Goal: Task Accomplishment & Management: Manage account settings

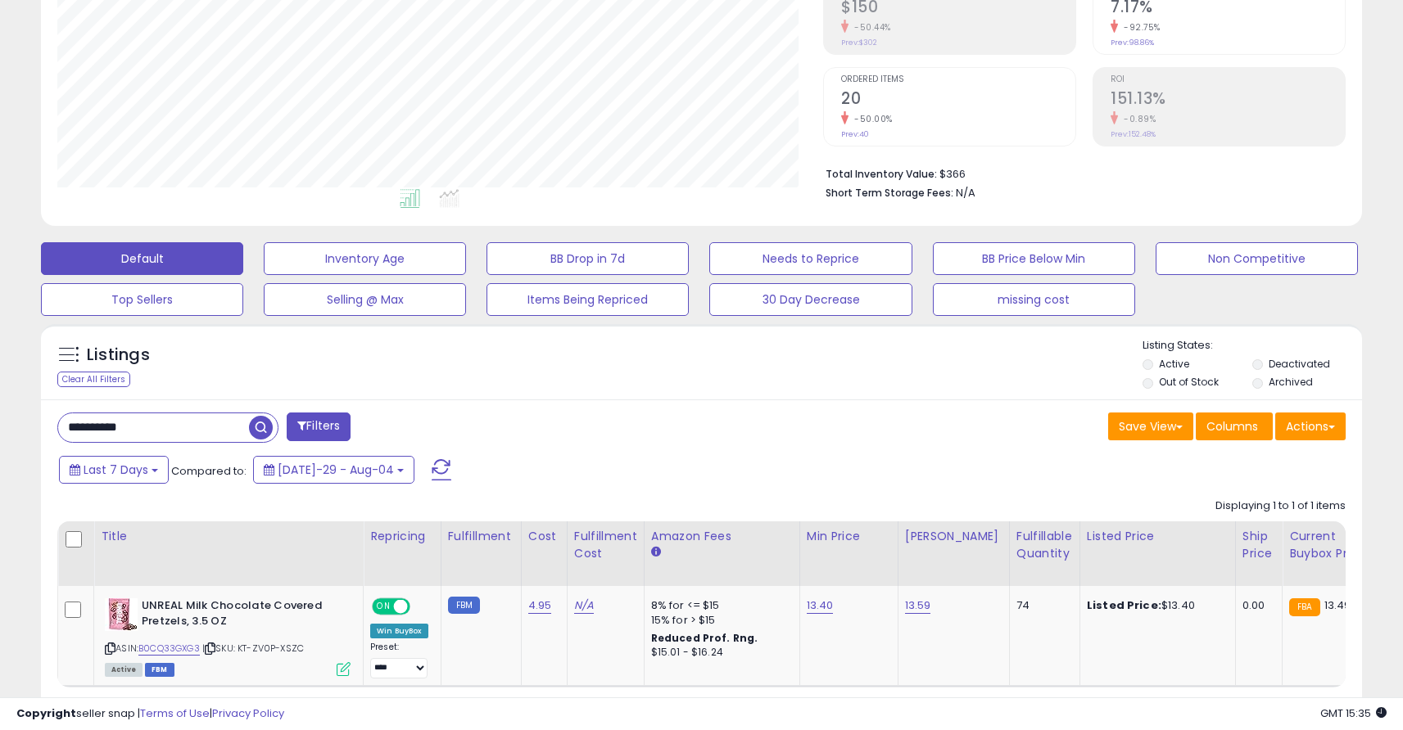
scroll to position [336, 766]
drag, startPoint x: 199, startPoint y: 434, endPoint x: 25, endPoint y: 421, distance: 174.1
click at [25, 421] on div "**********" at bounding box center [701, 284] width 1386 height 977
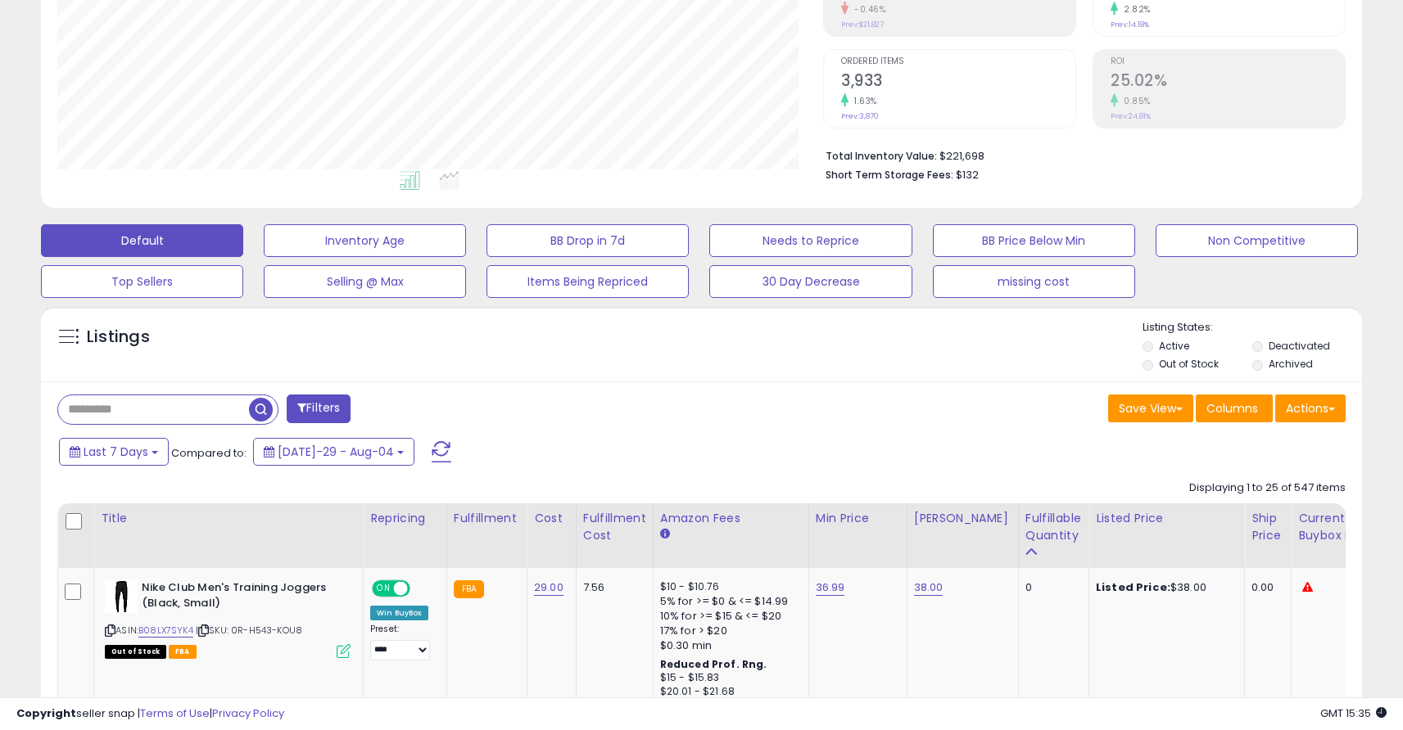
scroll to position [293, 0]
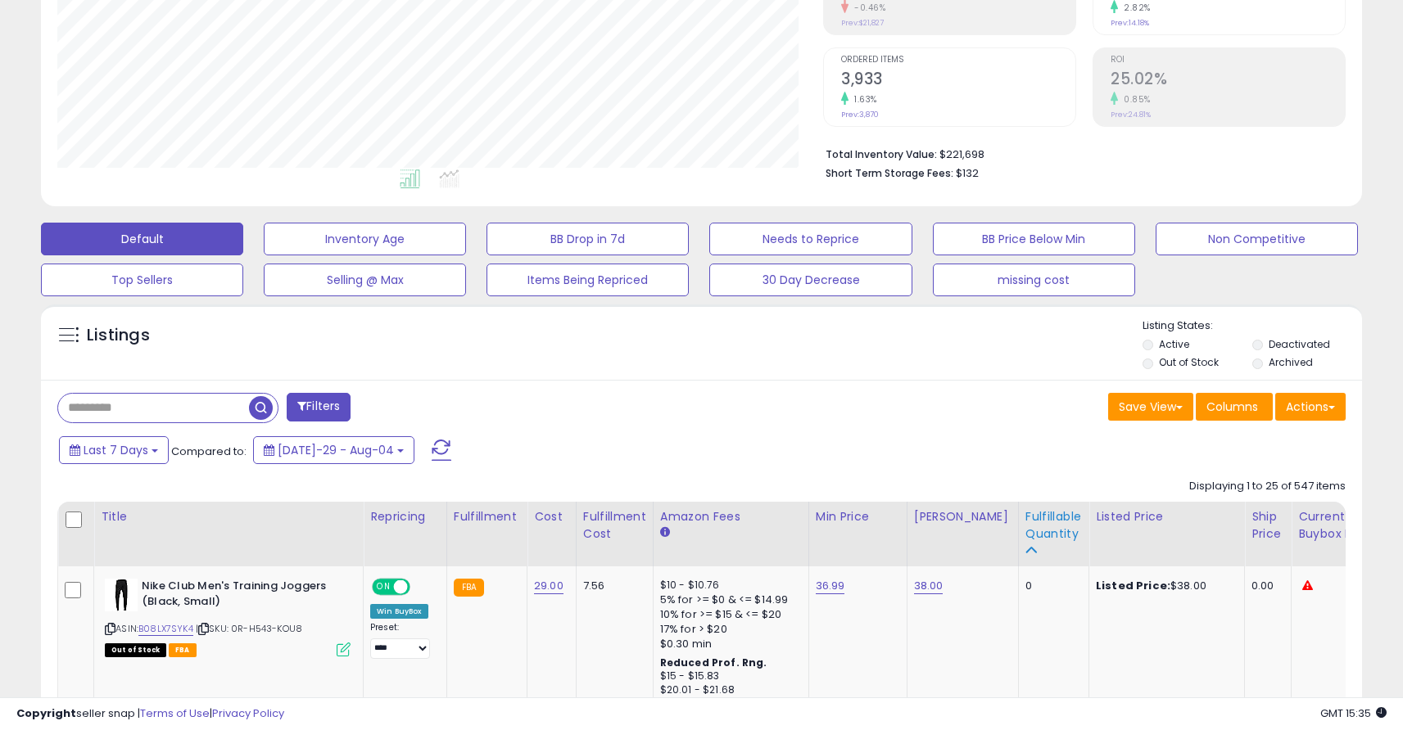
click at [1030, 535] on div "Fulfillable Quantity" at bounding box center [1053, 526] width 57 height 34
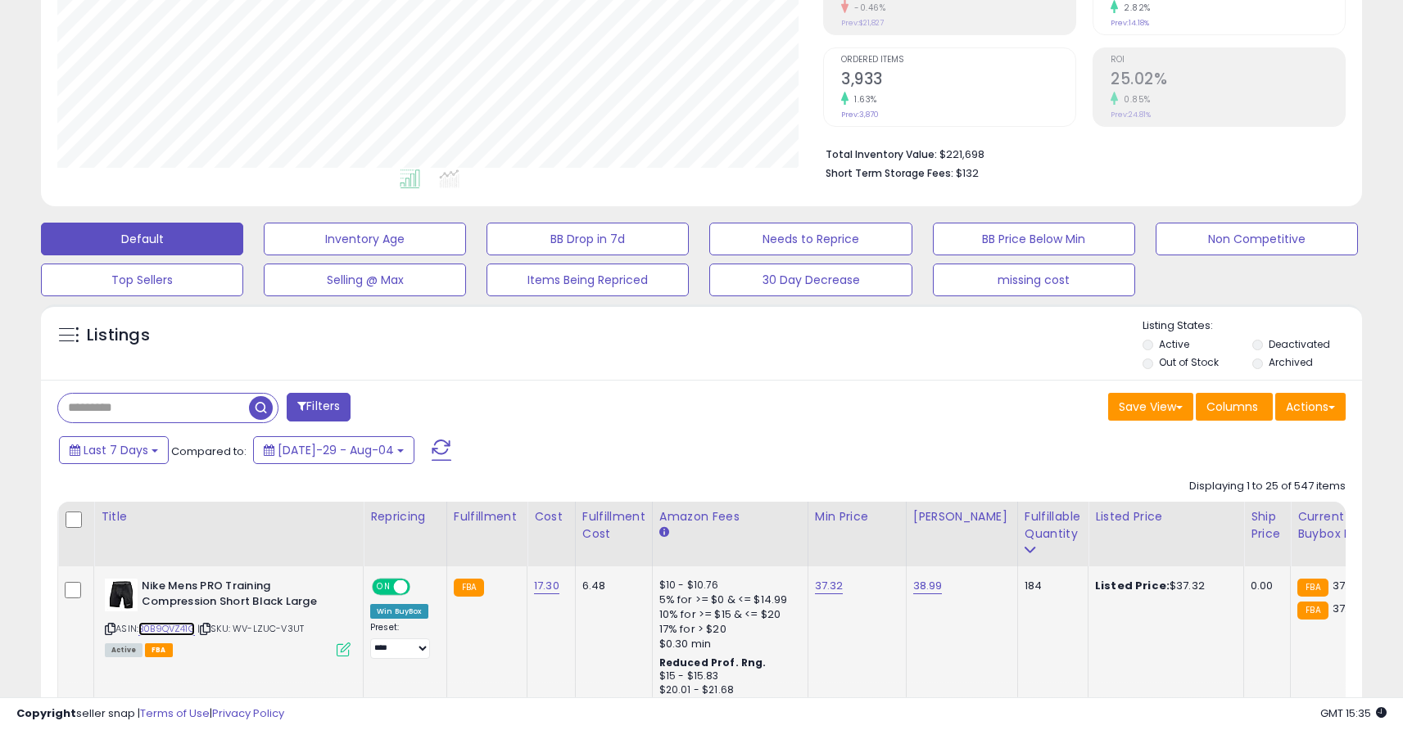
click at [195, 631] on link "B0B9QVZ41G" at bounding box center [166, 629] width 57 height 14
click at [821, 589] on link "37.32" at bounding box center [829, 586] width 29 height 16
click button "submit" at bounding box center [874, 545] width 28 height 25
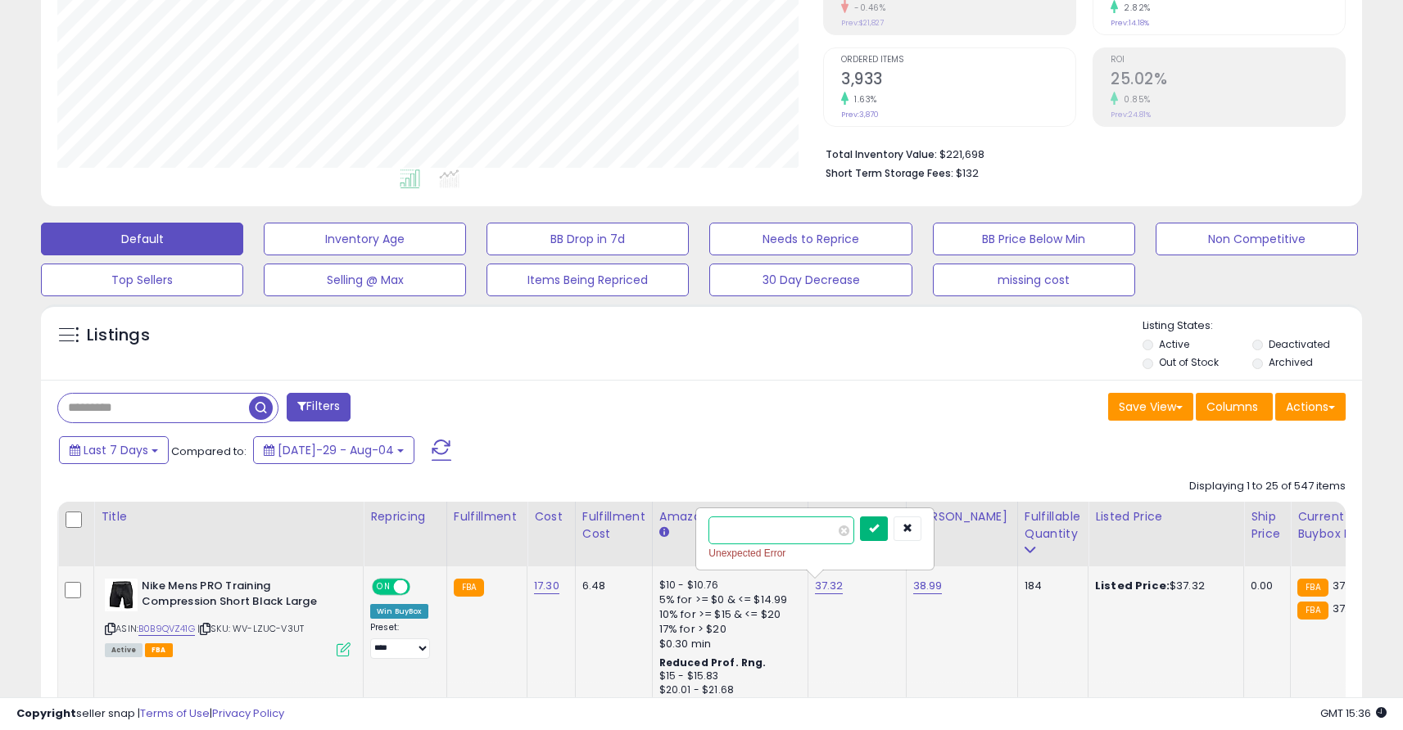
type input "*****"
click at [888, 539] on button "submit" at bounding box center [874, 529] width 28 height 25
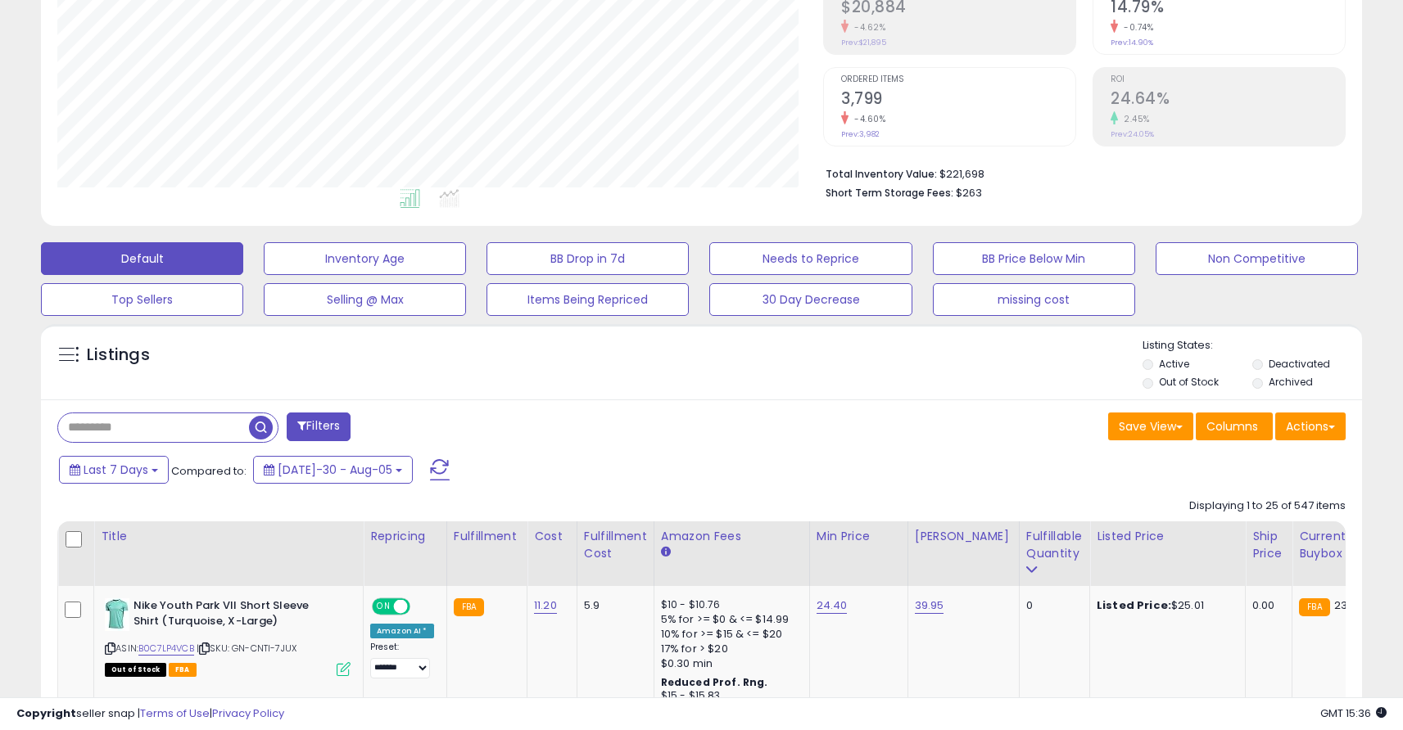
scroll to position [291, 0]
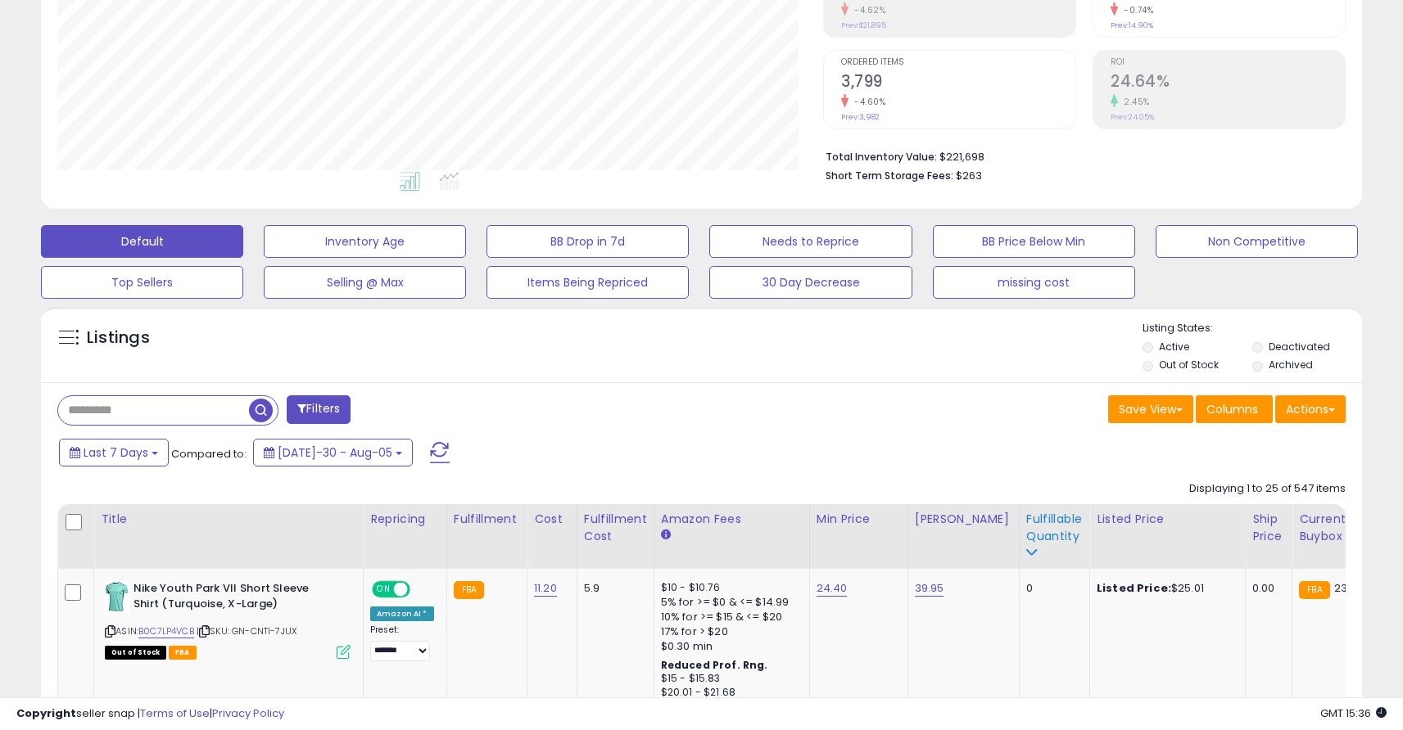
click at [1026, 530] on div "Fulfillable Quantity" at bounding box center [1054, 528] width 57 height 34
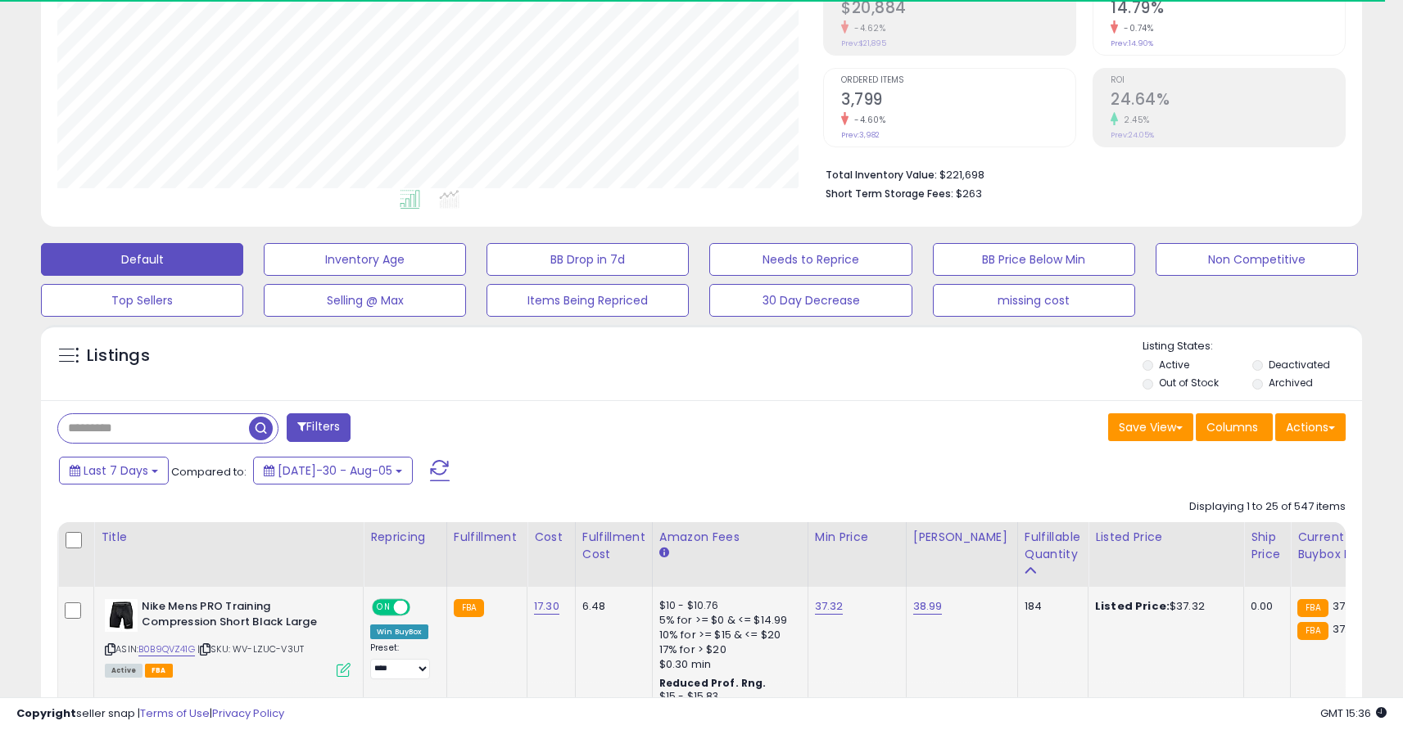
scroll to position [301, 0]
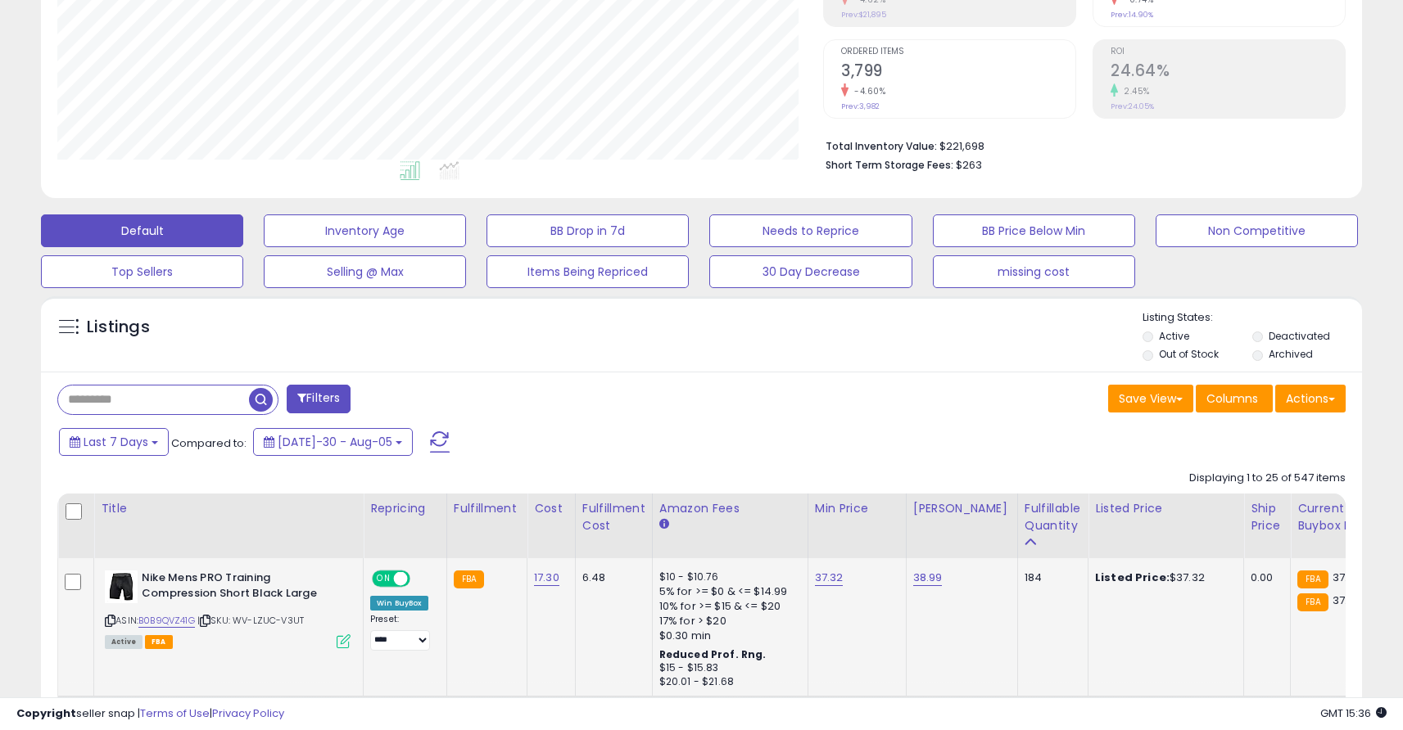
click at [839, 581] on div "37.32" at bounding box center [854, 578] width 79 height 15
click at [834, 582] on link "37.32" at bounding box center [829, 578] width 29 height 16
type input "*****"
click at [888, 542] on button "submit" at bounding box center [874, 537] width 28 height 25
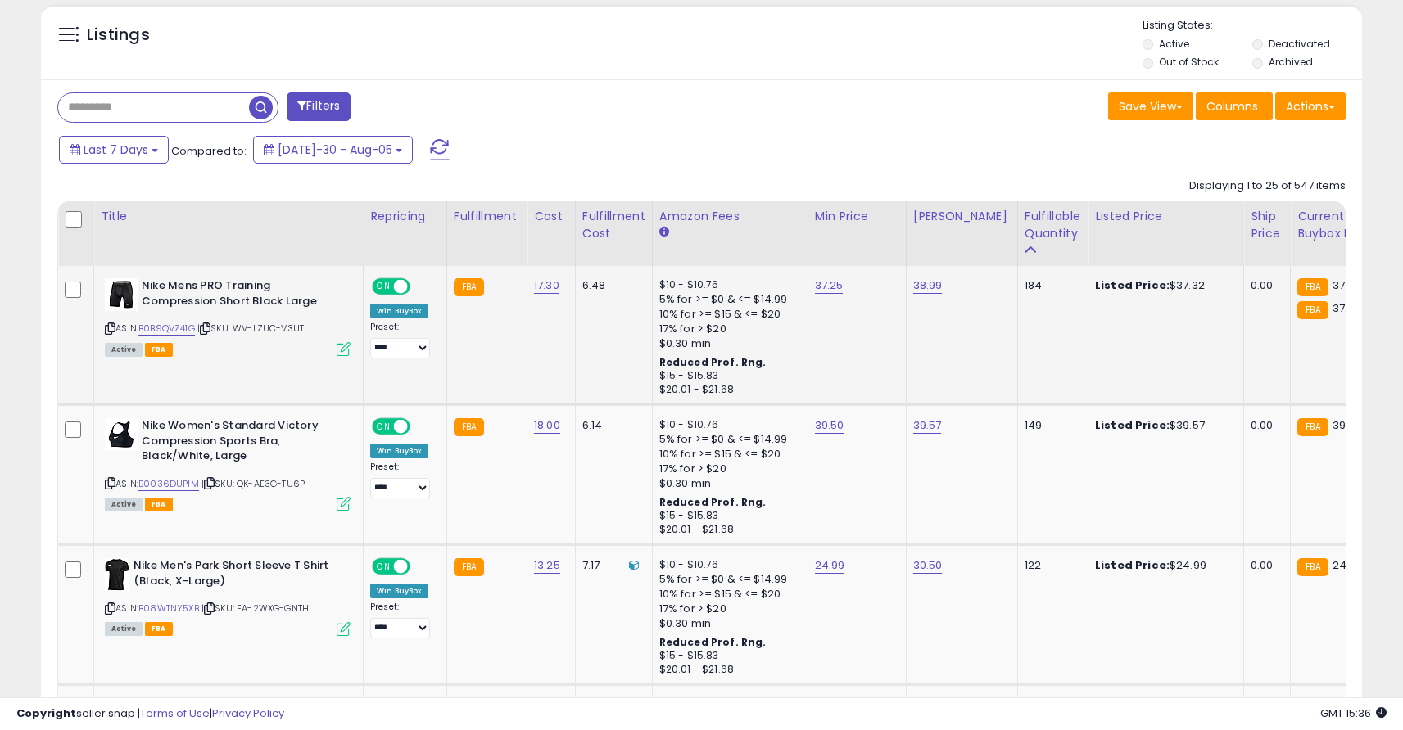
scroll to position [595, 0]
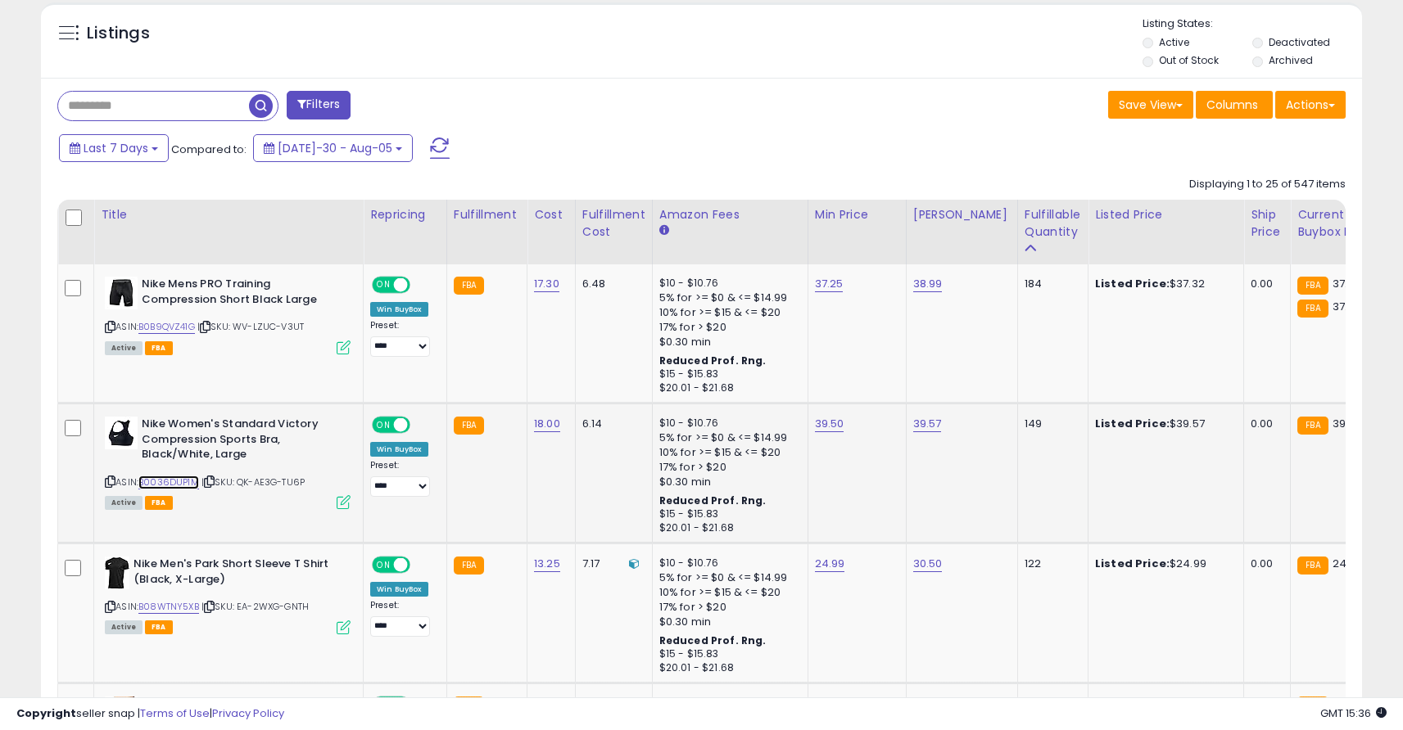
click at [179, 479] on link "B0036DUP1M" at bounding box center [168, 483] width 61 height 14
